Goal: Information Seeking & Learning: Check status

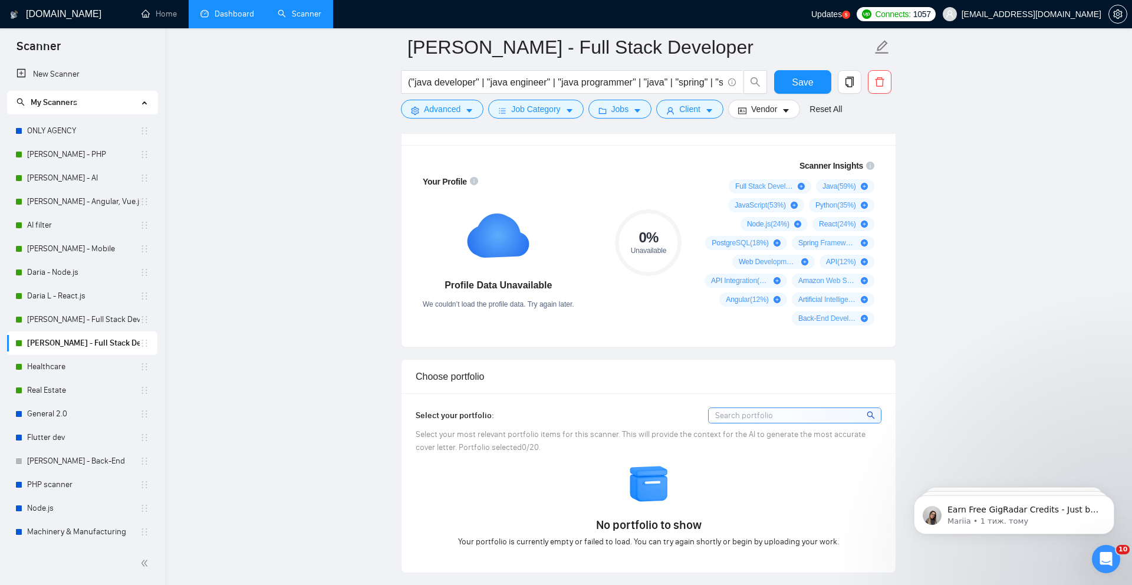
click at [232, 18] on link "Dashboard" at bounding box center [227, 14] width 54 height 10
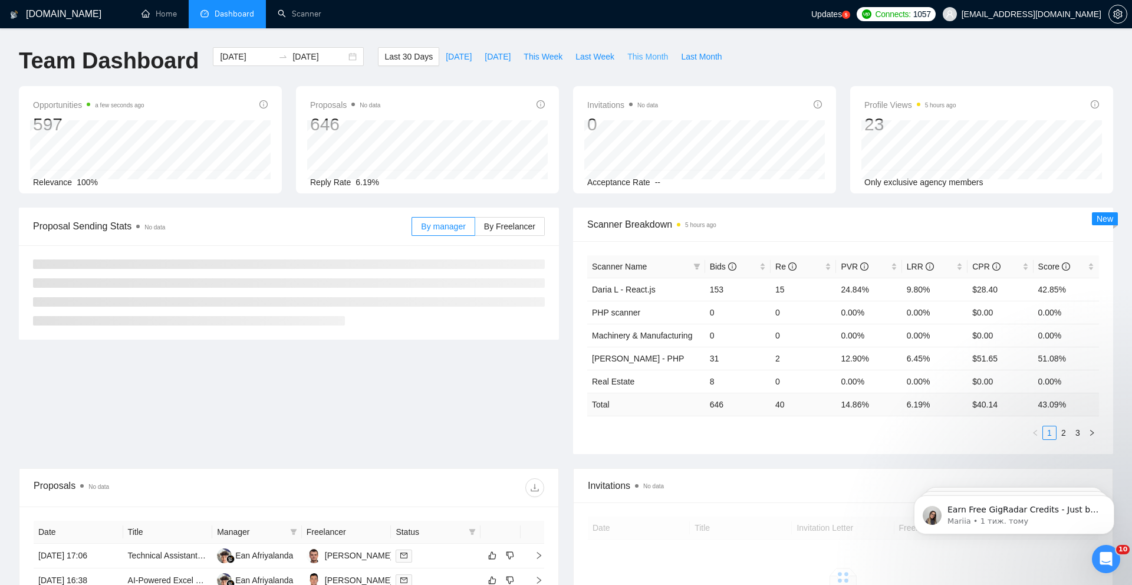
click at [651, 59] on span "This Month" at bounding box center [647, 56] width 41 height 13
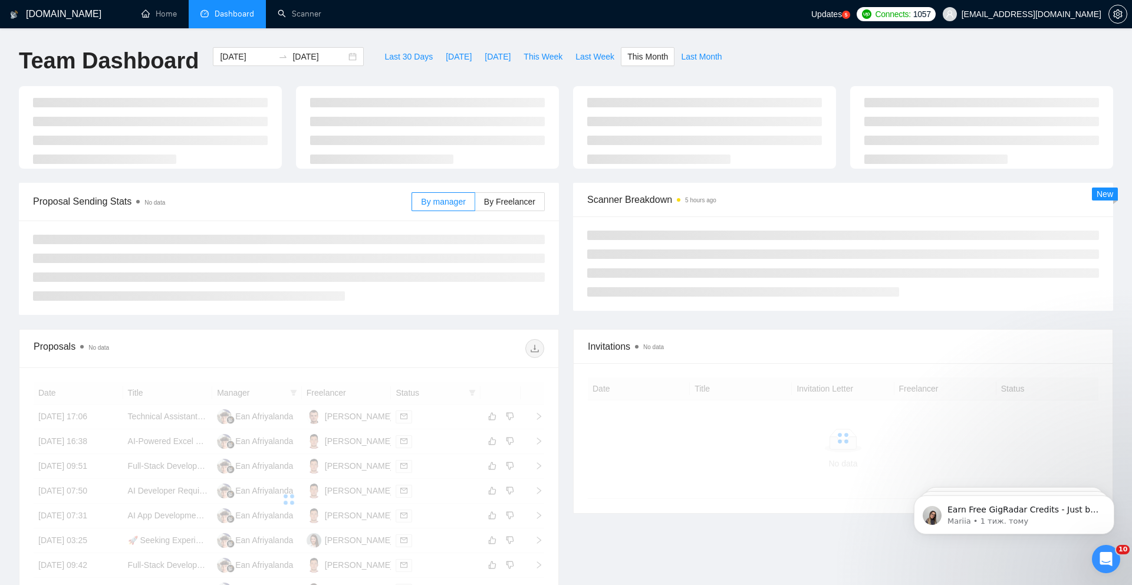
type input "2025-08-01"
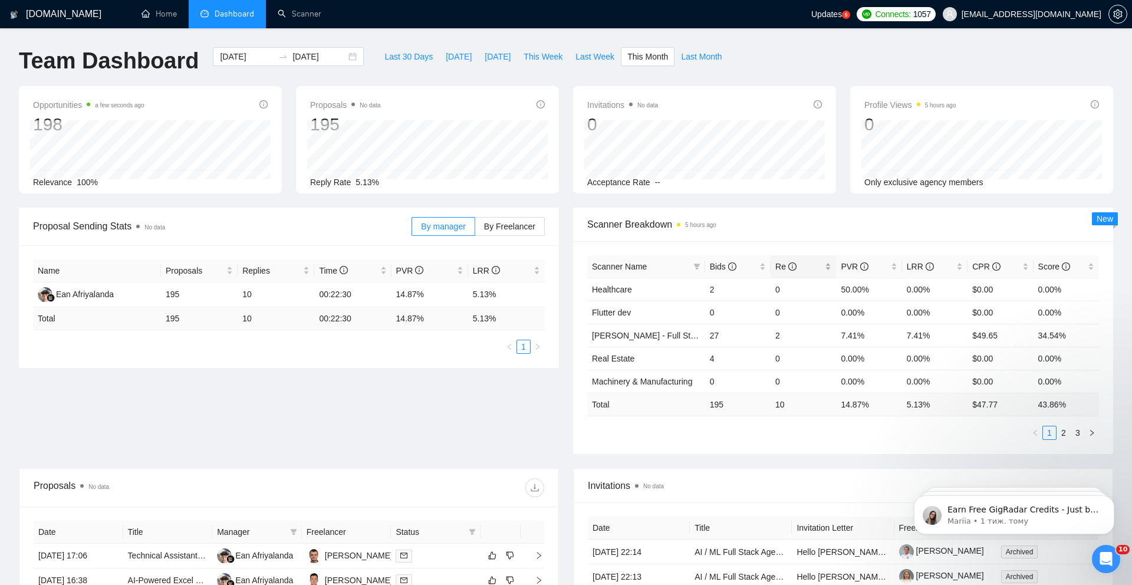
click at [785, 264] on span "Re" at bounding box center [785, 266] width 21 height 9
click at [308, 58] on input "2025-08-31" at bounding box center [319, 56] width 54 height 13
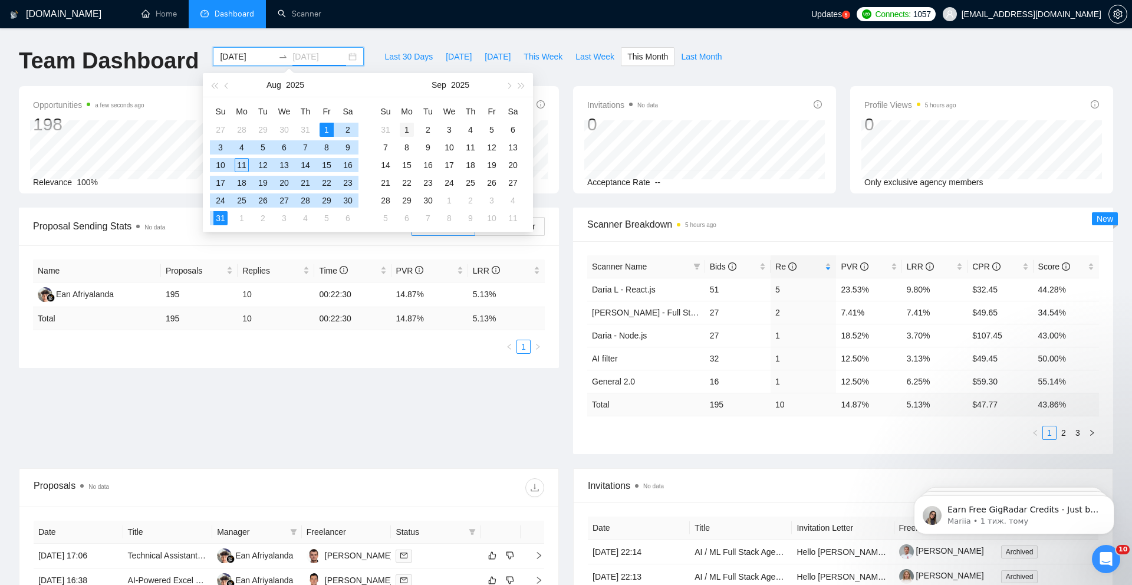
type input "2025-09-01"
click at [406, 133] on div "1" at bounding box center [407, 130] width 14 height 14
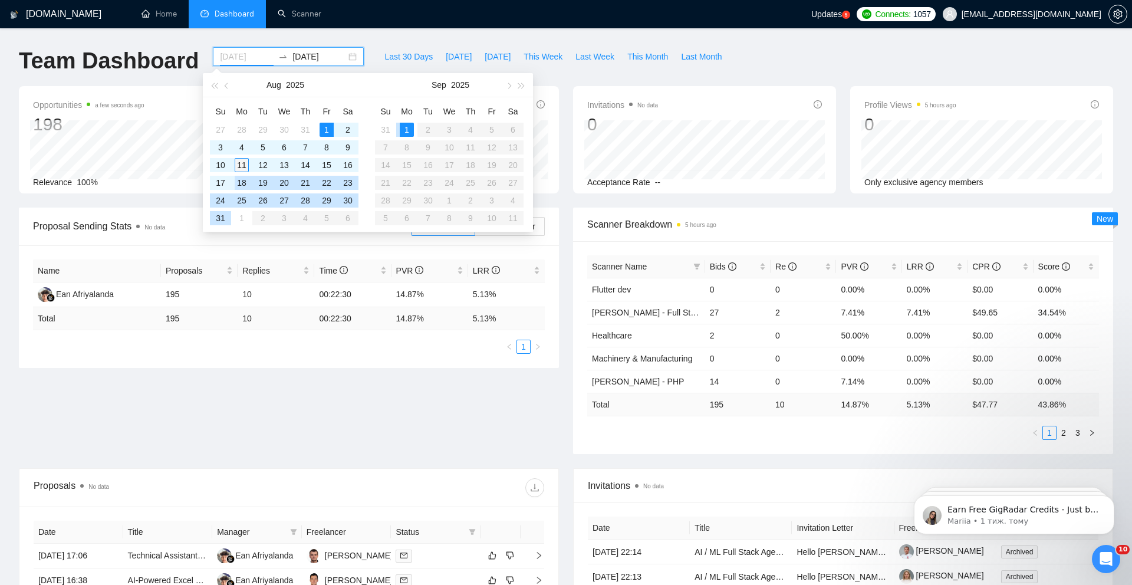
type input "2025-08-11"
click at [243, 166] on div "11" at bounding box center [242, 165] width 14 height 14
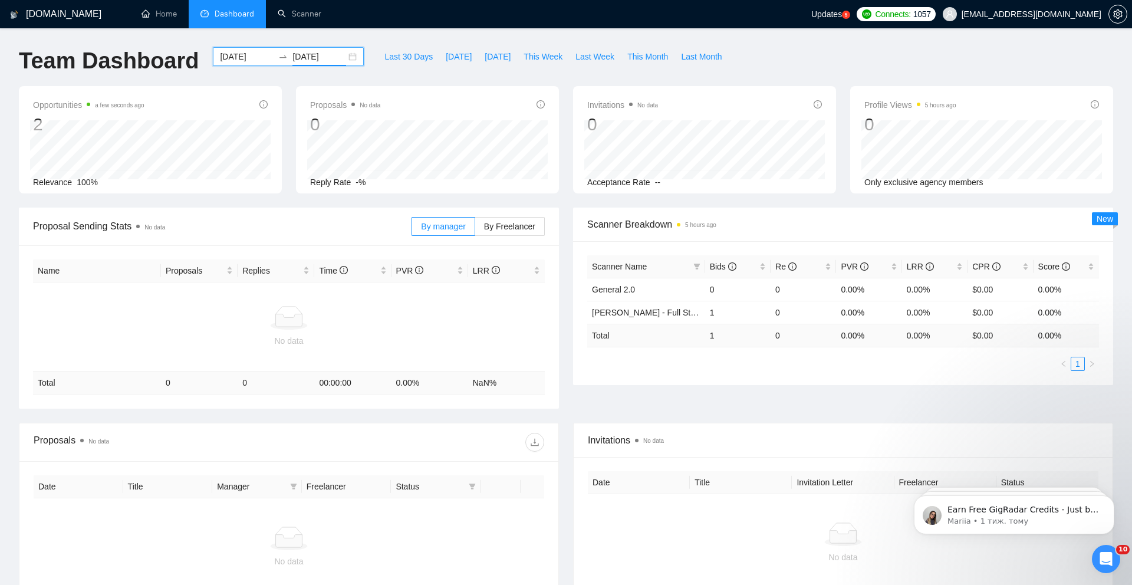
click at [336, 58] on input "2025-09-01" at bounding box center [319, 56] width 54 height 13
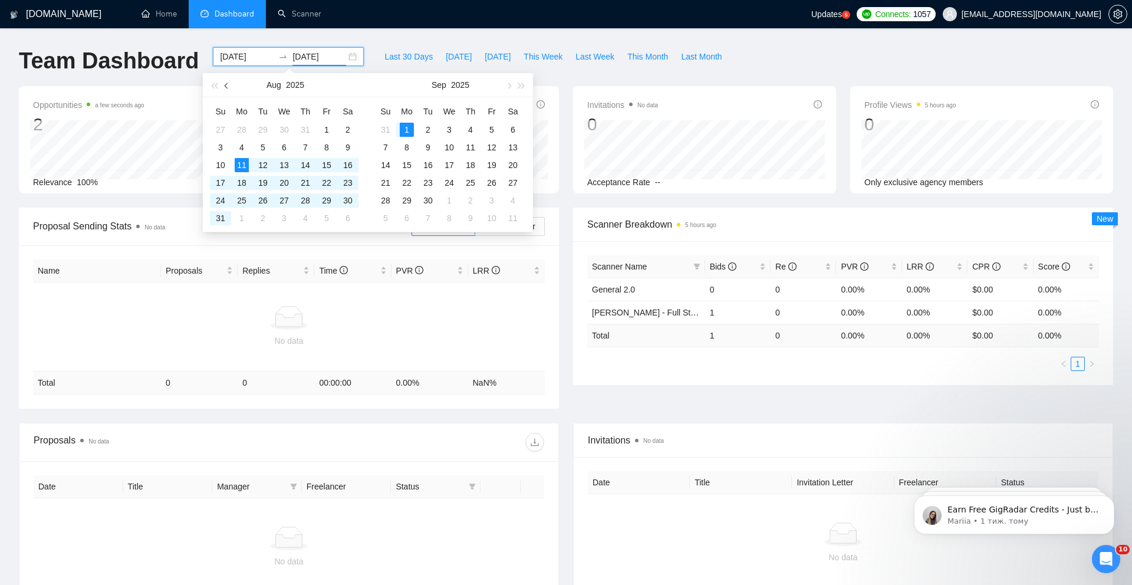
click at [227, 90] on button "button" at bounding box center [227, 85] width 13 height 24
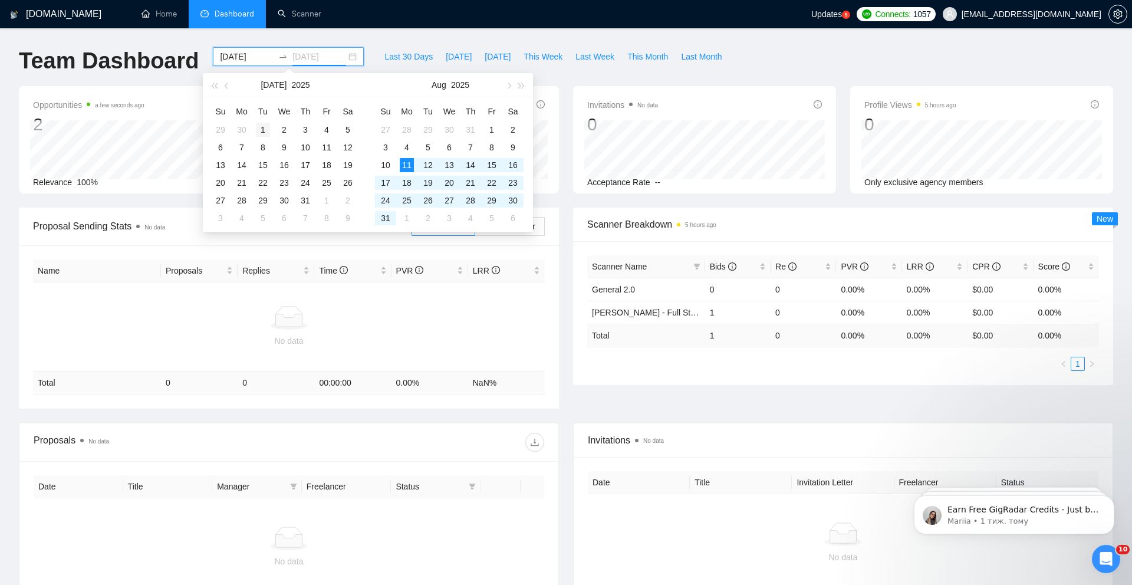
type input "2025-07-01"
click at [263, 130] on div "1" at bounding box center [263, 130] width 14 height 14
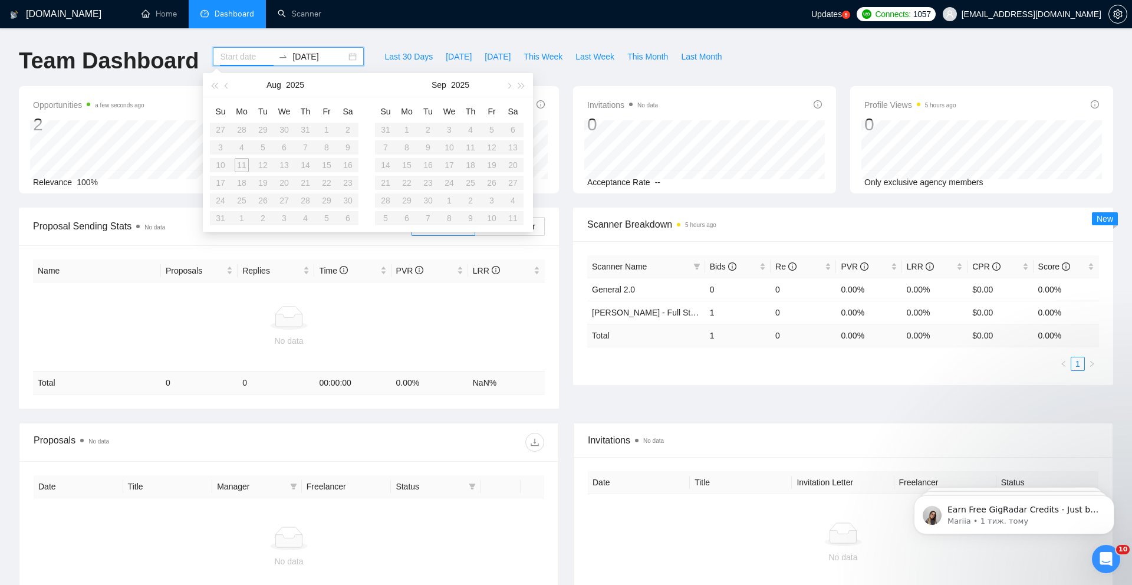
click at [236, 59] on input at bounding box center [247, 56] width 54 height 13
click at [299, 64] on div "2025-07-01" at bounding box center [288, 56] width 151 height 19
click at [295, 55] on input "2025-07-01" at bounding box center [319, 56] width 54 height 13
click at [245, 56] on input at bounding box center [247, 56] width 54 height 13
click at [263, 131] on table "Su Mo Tu We Th Fr Sa 27 28 29 30 31 1 2 3 4 5 6 7 8 9 10 11 12 13 14 15 16 17 1…" at bounding box center [284, 164] width 149 height 125
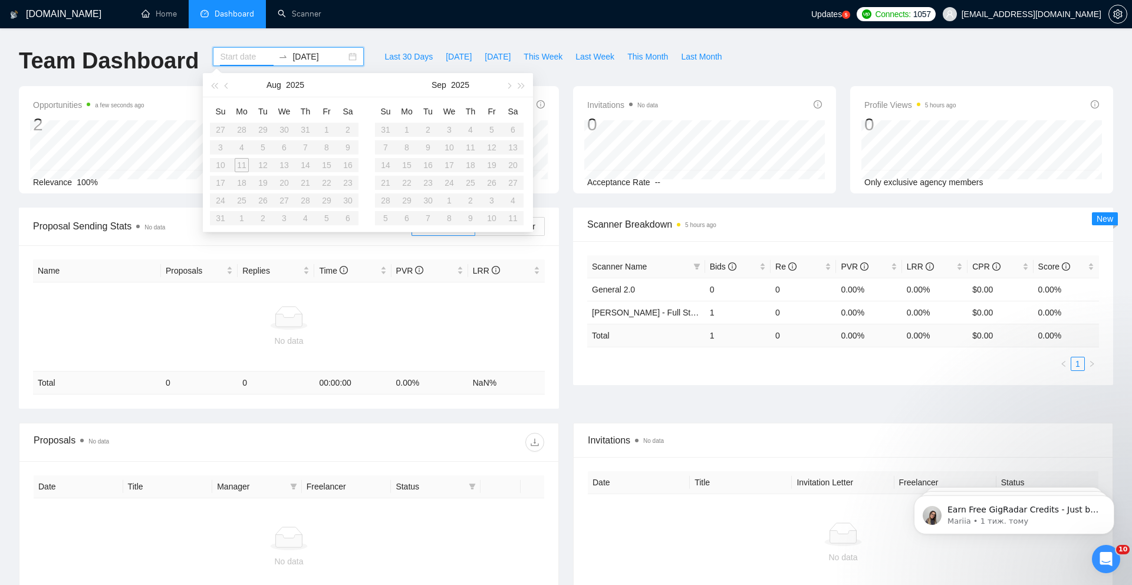
click at [333, 59] on input "2025-07-01" at bounding box center [319, 56] width 54 height 13
drag, startPoint x: 333, startPoint y: 57, endPoint x: 275, endPoint y: 57, distance: 58.4
click at [275, 57] on div "2025-07-01" at bounding box center [288, 56] width 151 height 19
click at [231, 54] on input at bounding box center [247, 56] width 54 height 13
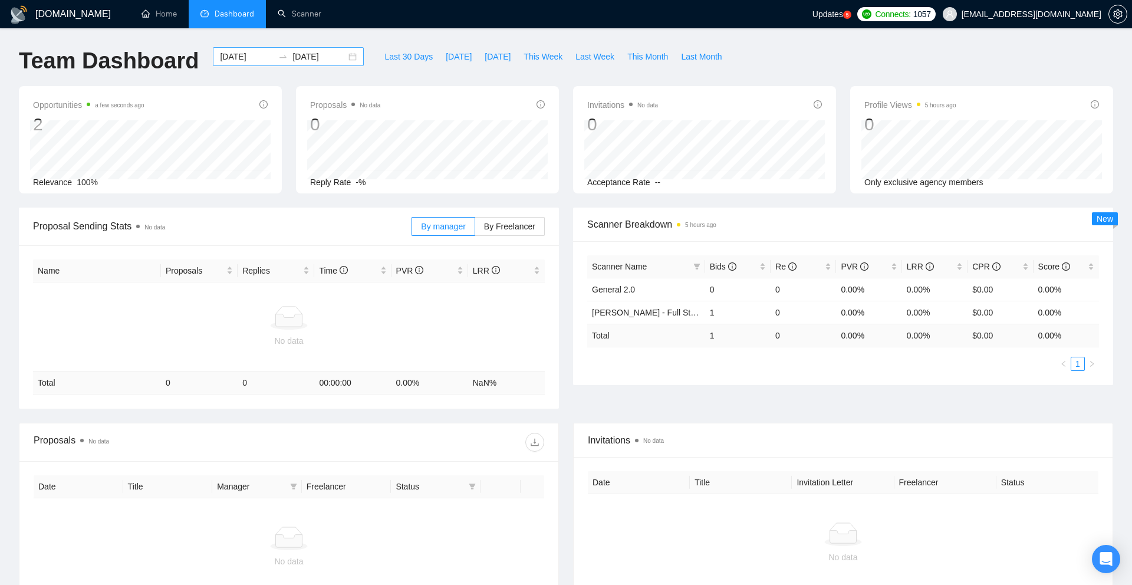
click at [237, 57] on input "[DATE]" at bounding box center [247, 56] width 54 height 13
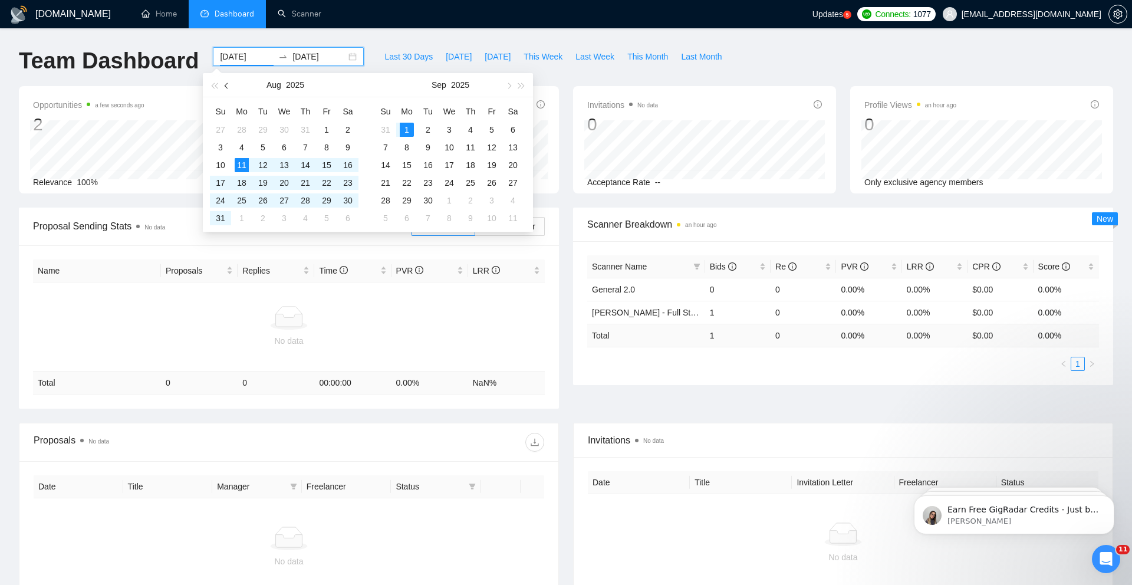
click at [224, 87] on button "button" at bounding box center [227, 85] width 13 height 24
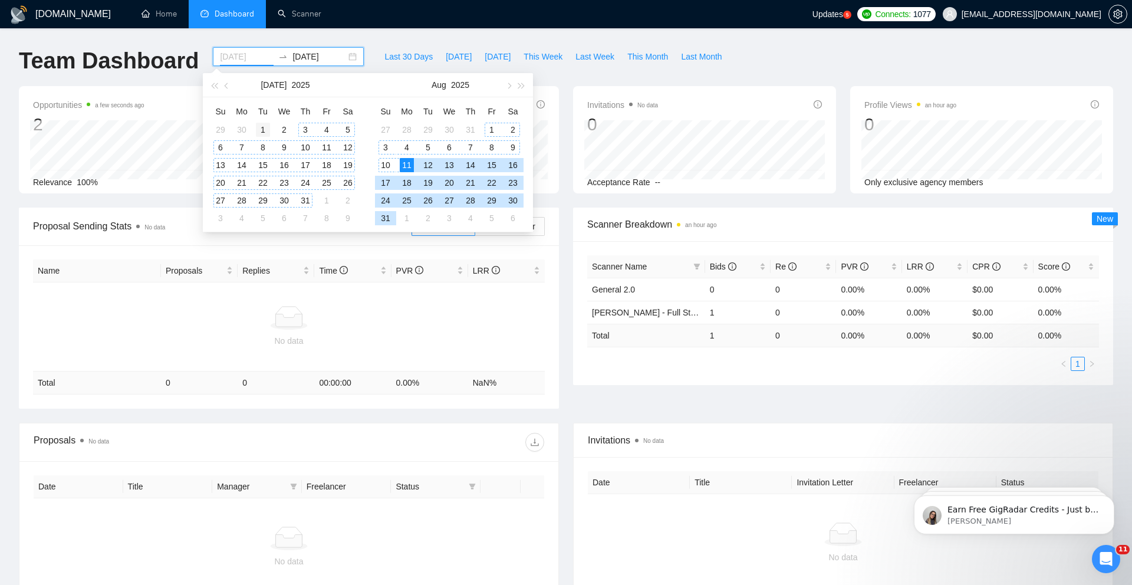
type input "2025-07-01"
click at [268, 127] on div "1" at bounding box center [263, 130] width 14 height 14
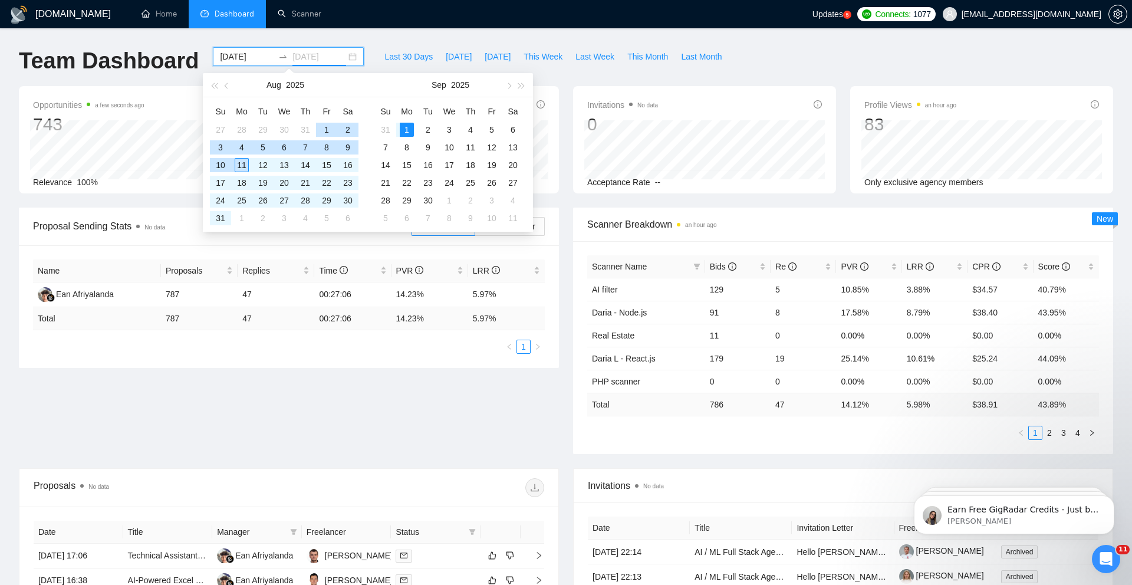
click at [240, 163] on div "11" at bounding box center [242, 165] width 14 height 14
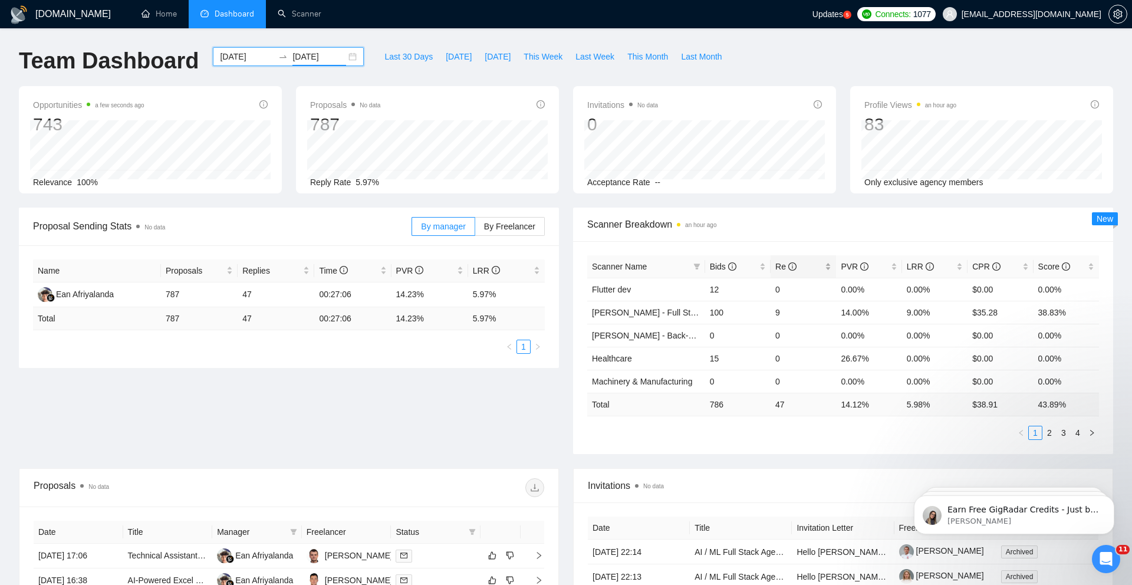
click at [782, 266] on span "Re" at bounding box center [785, 266] width 21 height 9
click at [918, 269] on span "LRR" at bounding box center [920, 266] width 27 height 9
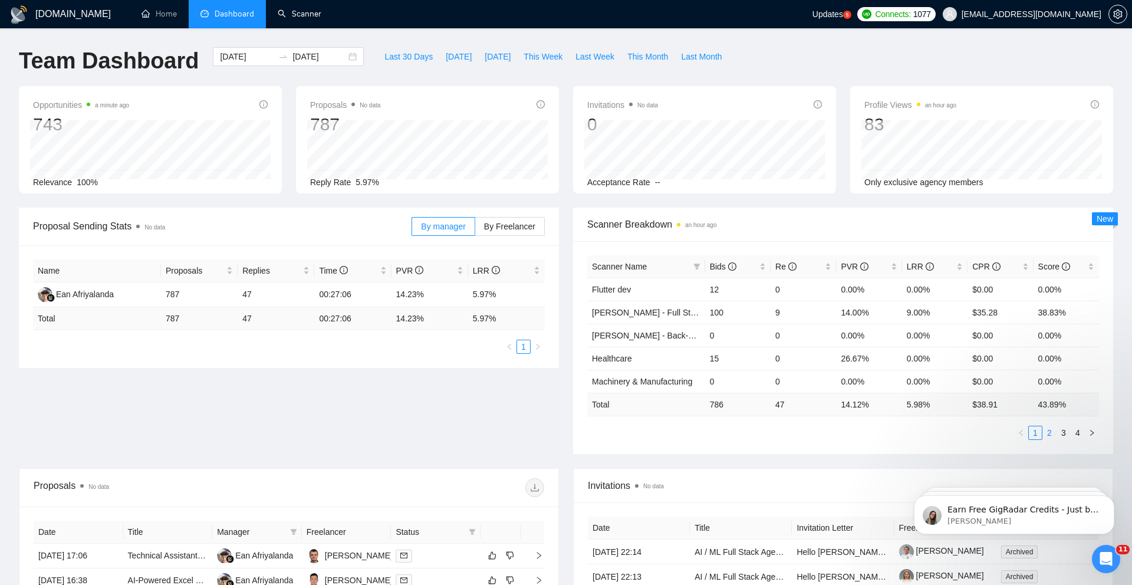
click at [1050, 432] on link "2" at bounding box center [1049, 432] width 13 height 13
click at [1062, 432] on link "3" at bounding box center [1063, 432] width 13 height 13
click at [702, 57] on span "Last Month" at bounding box center [701, 56] width 41 height 13
type input "2025-07-31"
click at [1048, 434] on link "2" at bounding box center [1049, 432] width 13 height 13
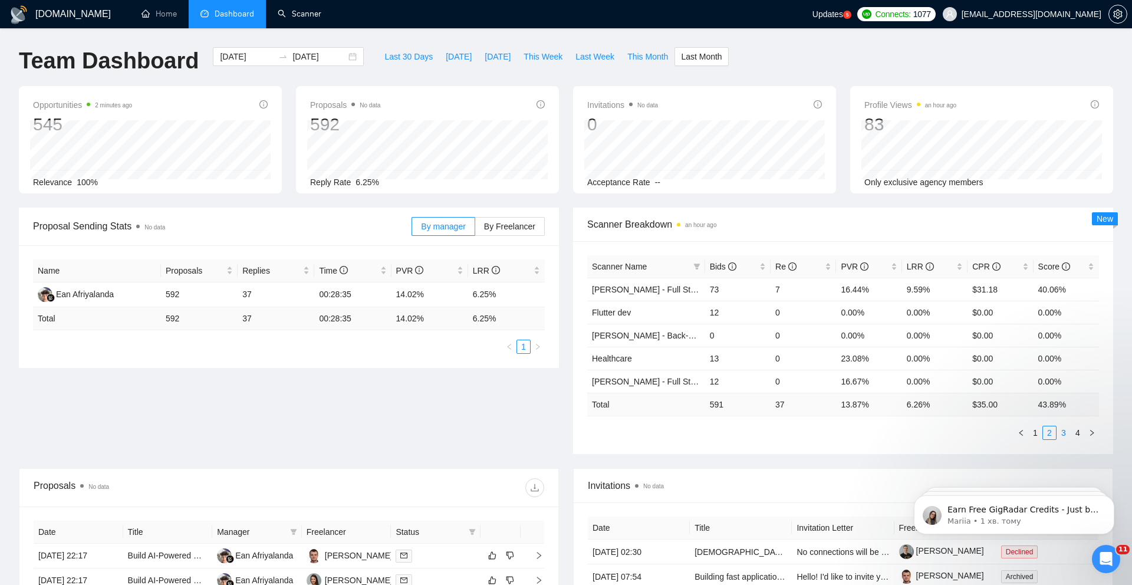
click at [1061, 432] on link "3" at bounding box center [1063, 432] width 13 height 13
click at [1041, 265] on span "Score" at bounding box center [1054, 266] width 32 height 9
click at [1033, 431] on link "1" at bounding box center [1035, 432] width 13 height 13
click at [1046, 435] on link "2" at bounding box center [1049, 432] width 13 height 13
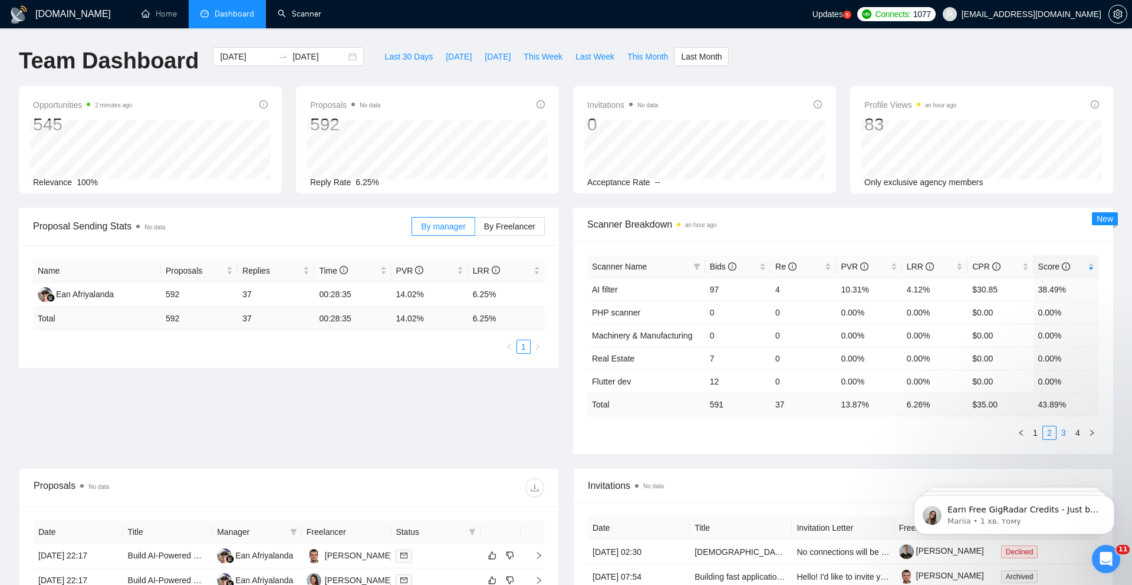
click at [1064, 433] on link "3" at bounding box center [1063, 432] width 13 height 13
click at [1076, 433] on link "4" at bounding box center [1077, 432] width 13 height 13
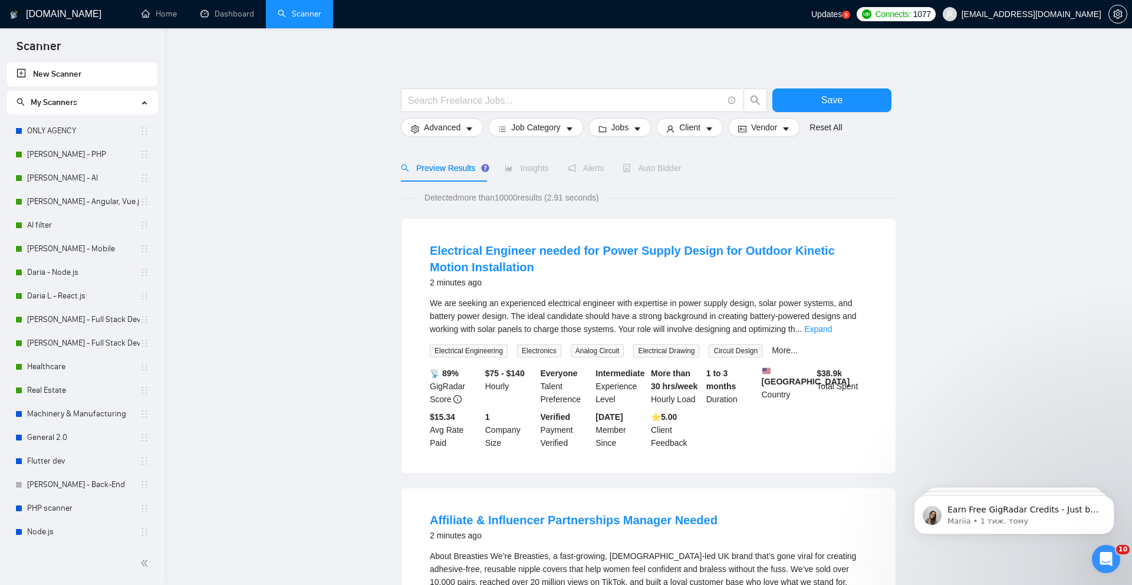
drag, startPoint x: 140, startPoint y: 532, endPoint x: 729, endPoint y: 2, distance: 792.1
